Goal: Information Seeking & Learning: Learn about a topic

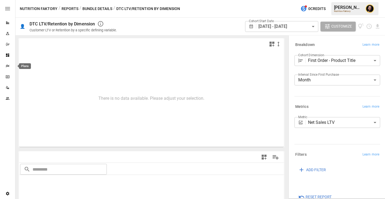
click at [8, 67] on icon "Plans" at bounding box center [8, 66] width 4 height 3
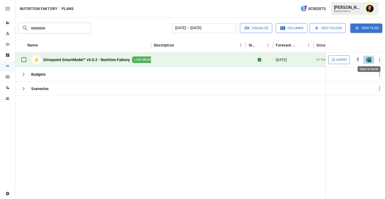
click at [370, 61] on img "Open in Excel" at bounding box center [368, 59] width 5 height 5
click at [23, 74] on icon "button" at bounding box center [23, 74] width 7 height 7
click at [8, 23] on icon "Reports" at bounding box center [7, 22] width 3 height 3
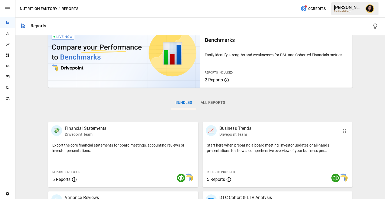
scroll to position [58, 0]
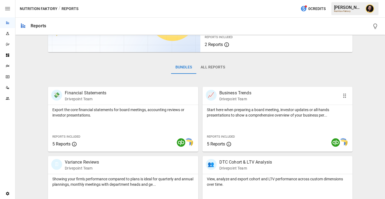
click at [244, 104] on div "📈 Business Trends Drivepoint Team" at bounding box center [277, 96] width 150 height 18
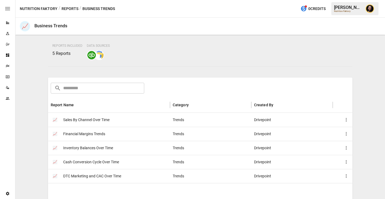
scroll to position [81, 0]
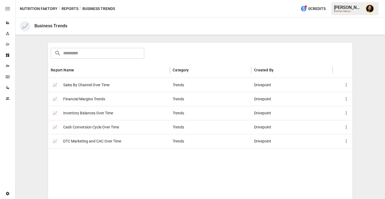
click at [96, 99] on span "Financial Margins Trends" at bounding box center [84, 99] width 42 height 14
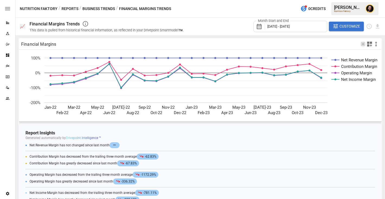
click at [72, 9] on button "Reports" at bounding box center [69, 8] width 17 height 7
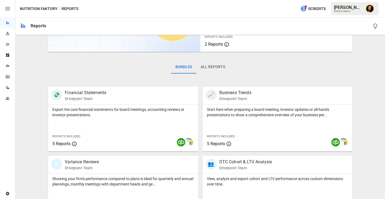
scroll to position [128, 0]
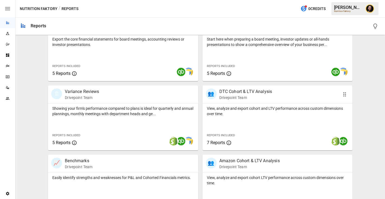
click at [228, 120] on div "View, analyze and export cohort and LTV performance across custom dimensions ov…" at bounding box center [277, 127] width 150 height 47
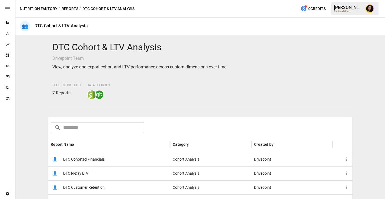
click at [118, 158] on div "👤 DTC Cohorted Financials" at bounding box center [109, 159] width 122 height 14
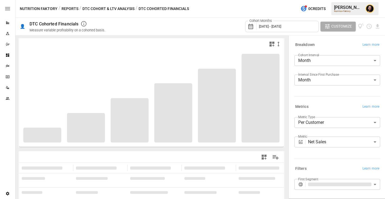
click at [319, 0] on body "**********" at bounding box center [192, 0] width 385 height 0
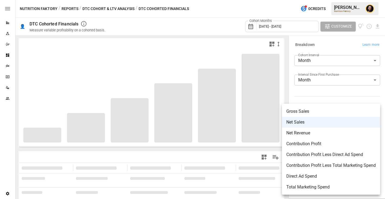
click at [316, 153] on span "Contribution Profit Less Direct Ad Spend" at bounding box center [330, 155] width 89 height 7
type input "**********"
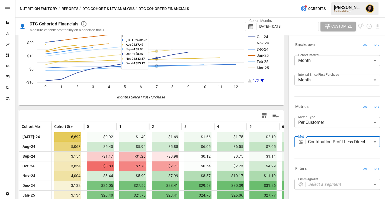
scroll to position [105, 0]
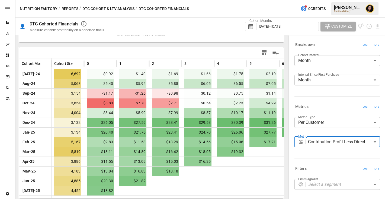
click at [317, 0] on body "Reports Experiments Dazzler Studio Dashboards Plans SmartModel ™ Data Sources T…" at bounding box center [192, 0] width 385 height 0
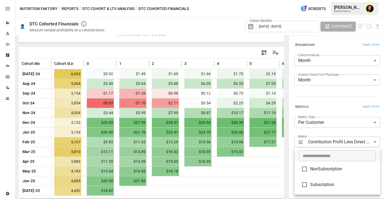
click at [319, 102] on div at bounding box center [192, 99] width 385 height 199
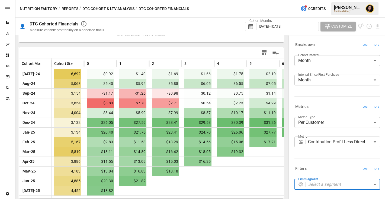
click at [316, 0] on body "Reports Experiments Dazzler Studio Dashboards Plans SmartModel ™ Data Sources T…" at bounding box center [192, 0] width 385 height 0
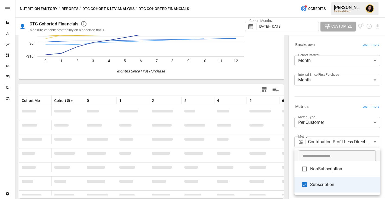
scroll to position [67, 0]
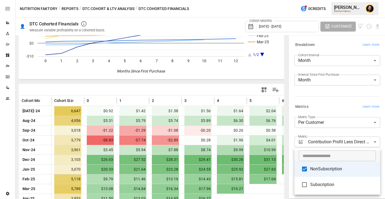
click at [322, 102] on div at bounding box center [192, 99] width 385 height 199
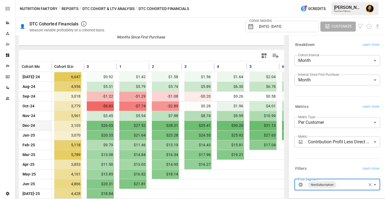
scroll to position [105, 0]
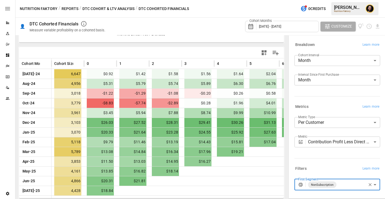
click at [317, 0] on body "Reports Experiments Dazzler Studio Dashboards Plans SmartModel ™ Data Sources T…" at bounding box center [192, 0] width 385 height 0
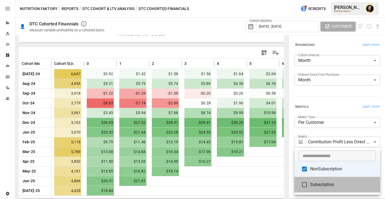
click at [314, 187] on span "Subscription" at bounding box center [343, 185] width 66 height 7
type input "**********"
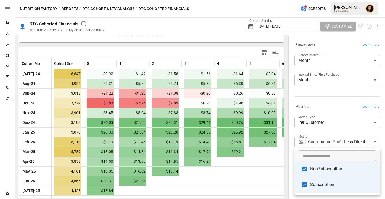
scroll to position [67, 0]
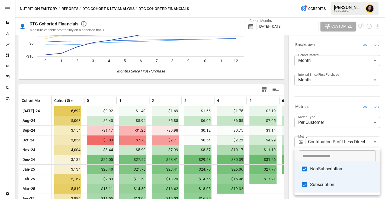
click at [326, 97] on div at bounding box center [192, 99] width 385 height 199
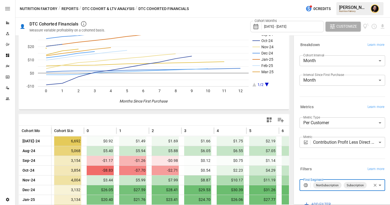
scroll to position [99, 0]
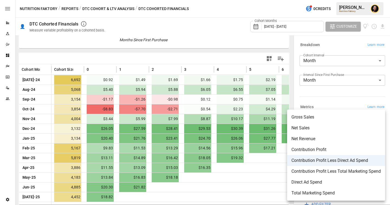
click at [318, 0] on body "Reports Experiments Dazzler Studio Dashboards Plans SmartModel ™ Data Sources T…" at bounding box center [195, 0] width 390 height 0
click at [330, 99] on div at bounding box center [195, 102] width 390 height 205
